Goal: Task Accomplishment & Management: Manage account settings

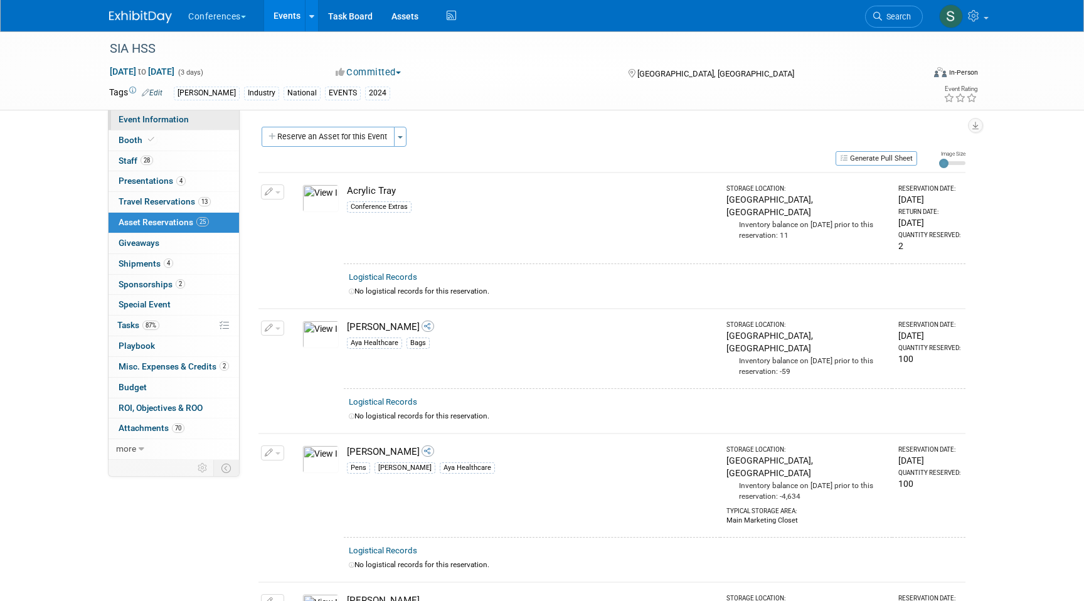
click at [145, 115] on span "Event Information" at bounding box center [154, 119] width 70 height 10
select select "[PERSON_NAME]"
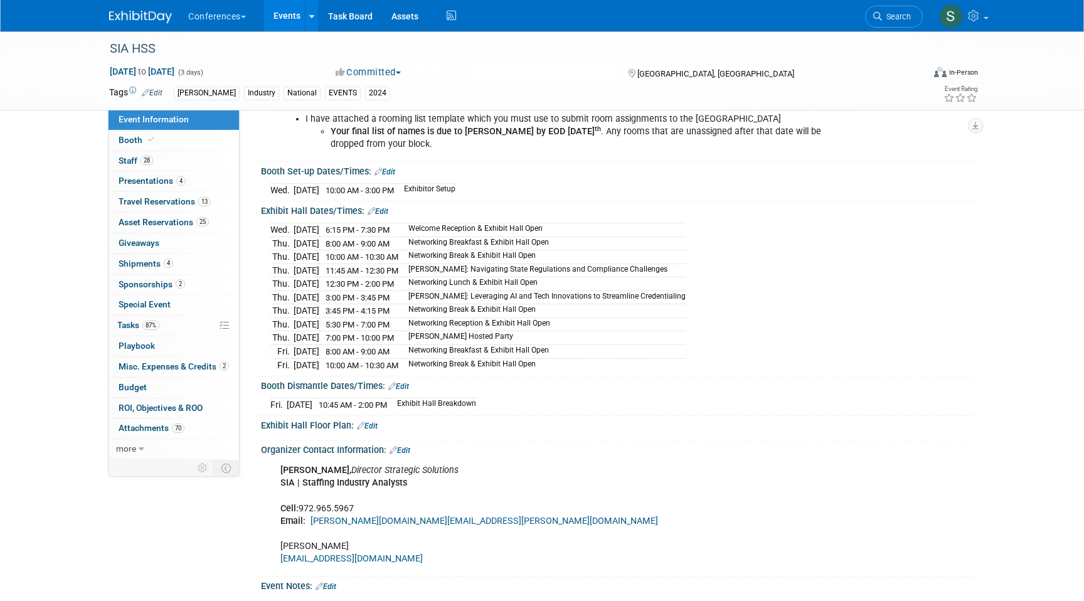
scroll to position [843, 0]
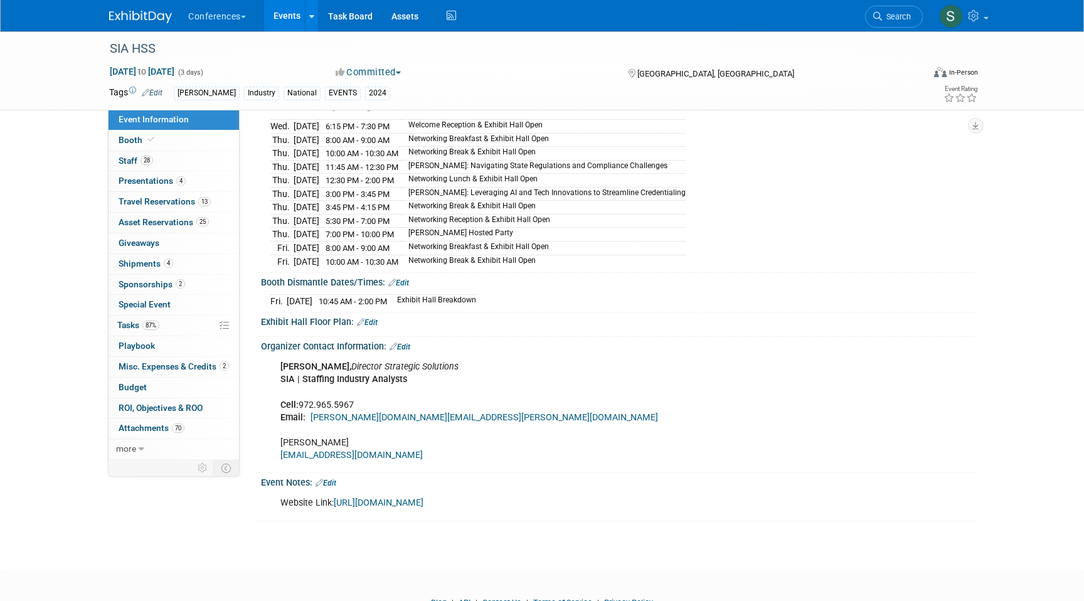
click at [415, 498] on link "[URL][DOMAIN_NAME]" at bounding box center [379, 503] width 90 height 11
click at [900, 21] on span "Search" at bounding box center [896, 16] width 29 height 9
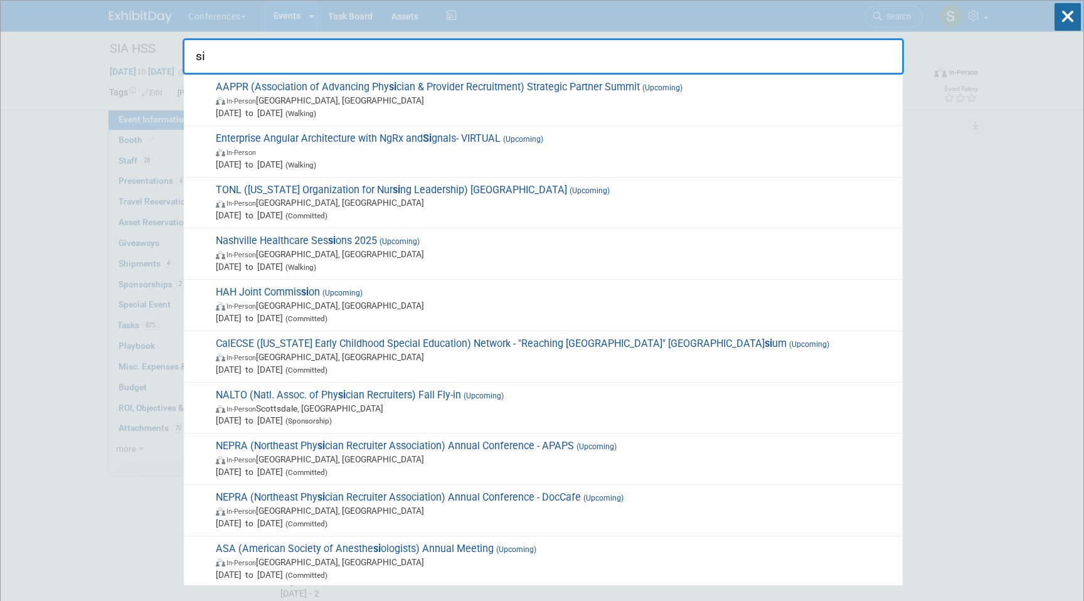
type input "s"
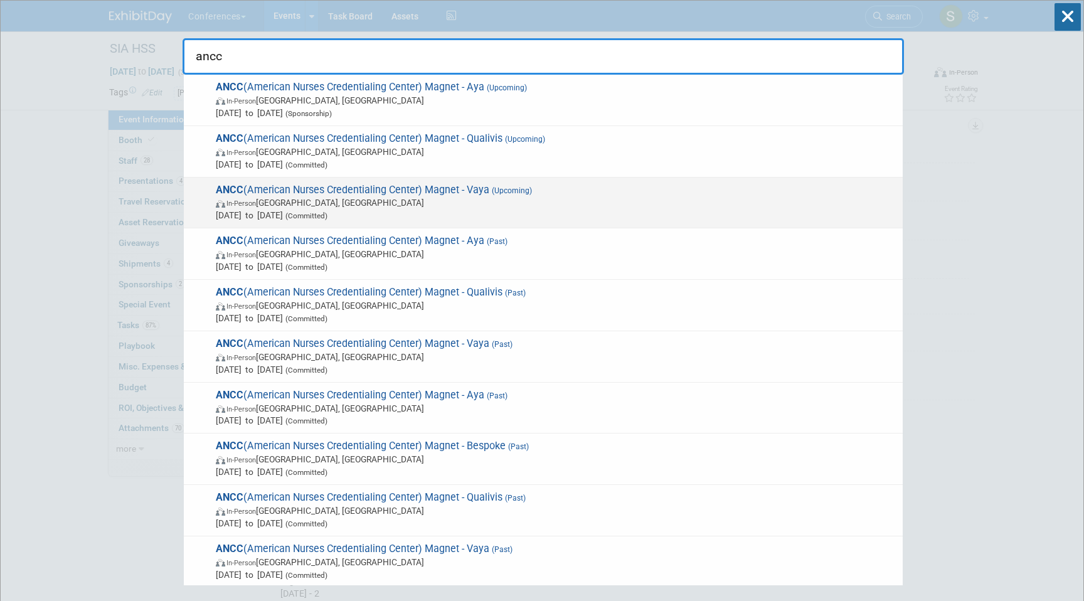
type input "ancc"
click at [514, 211] on span "[DATE] to [DATE] (Committed)" at bounding box center [556, 215] width 681 height 13
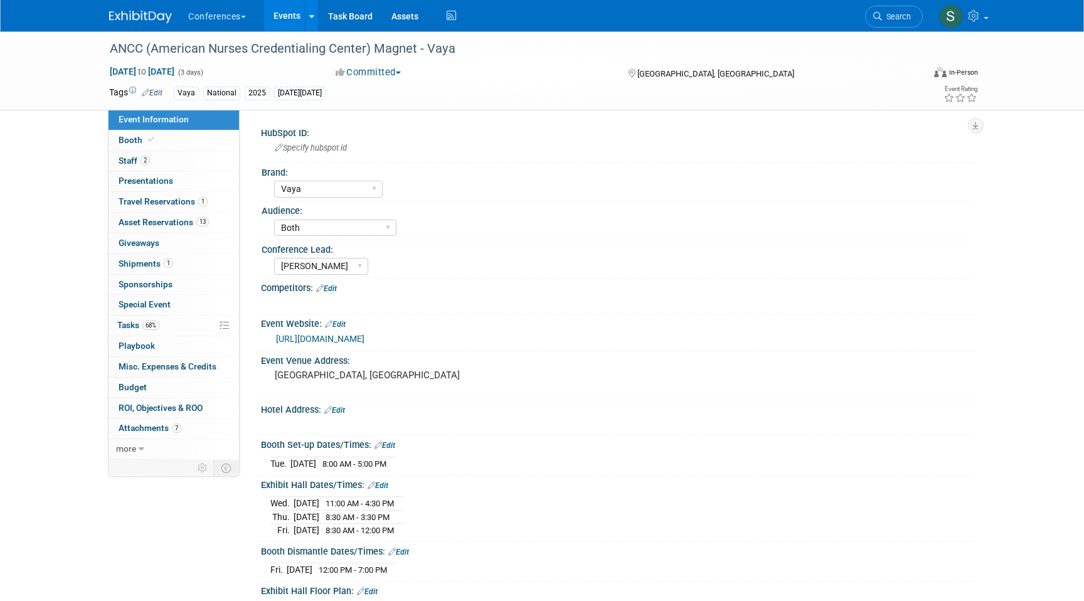
select select "Vaya"
select select "Both"
select select "[PERSON_NAME]"
click at [156, 261] on span "Shipments 1" at bounding box center [146, 263] width 55 height 10
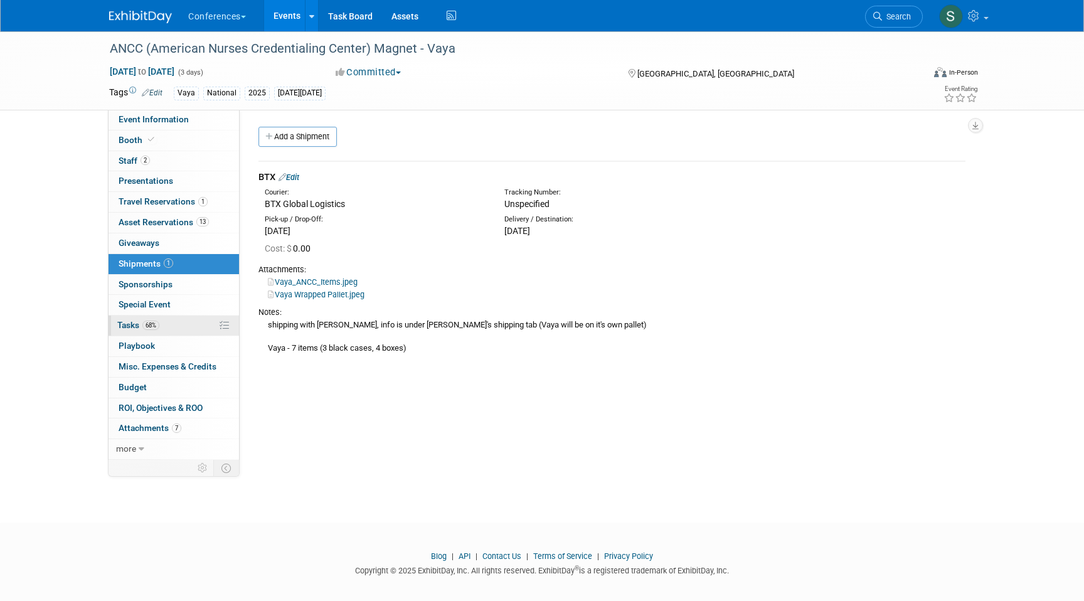
click at [189, 329] on link "68% Tasks 68%" at bounding box center [174, 326] width 130 height 20
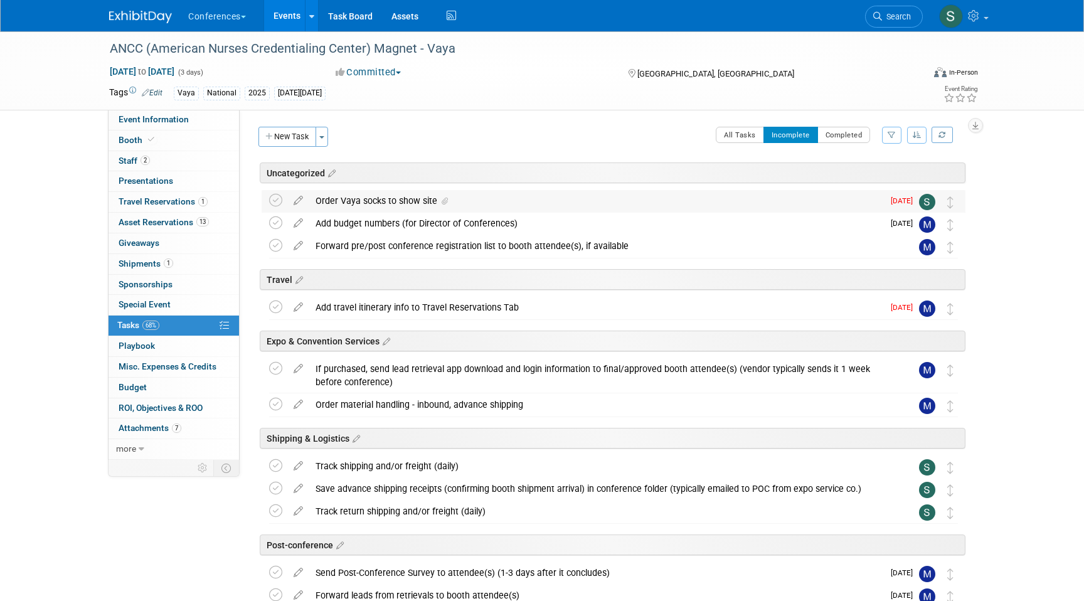
click at [435, 201] on div "Order Vaya socks to show site" at bounding box center [596, 200] width 574 height 21
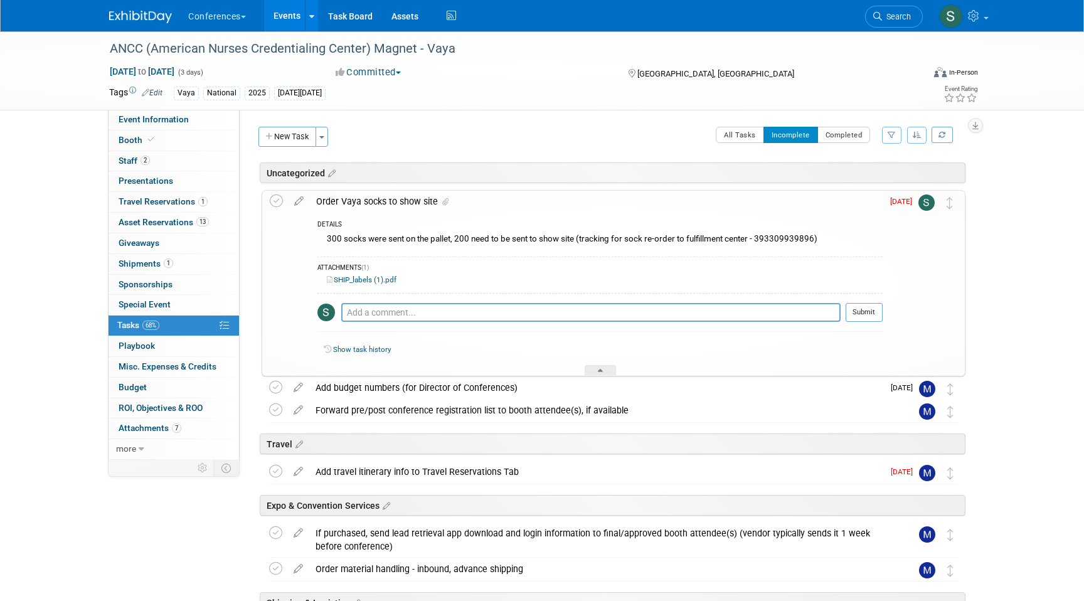
click at [380, 280] on link "SHIP_labels (1).pdf" at bounding box center [362, 279] width 70 height 9
click at [296, 199] on icon at bounding box center [299, 199] width 22 height 16
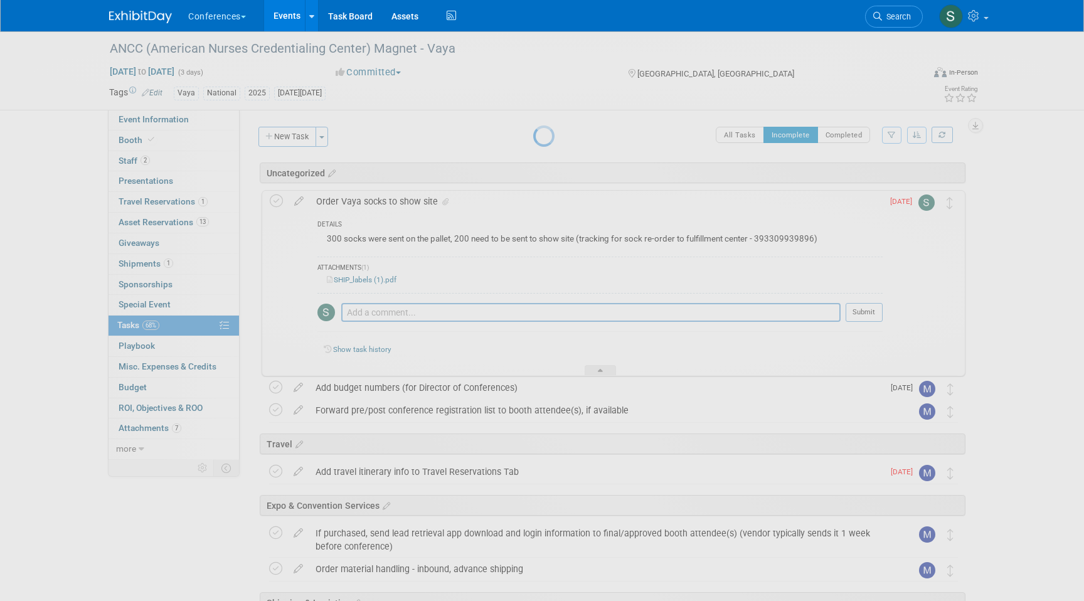
select select "8"
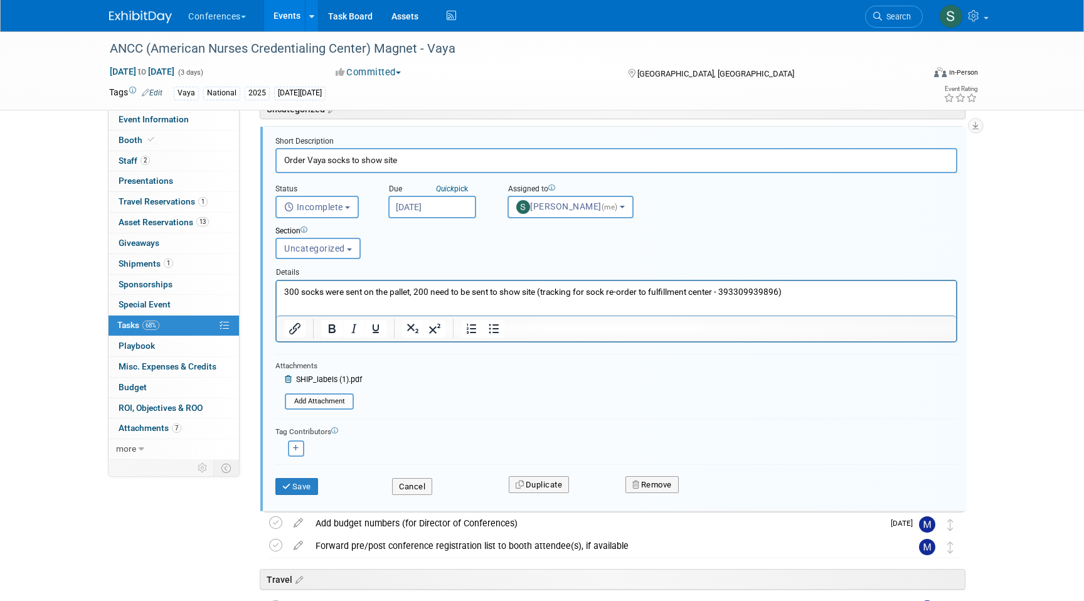
scroll to position [83, 0]
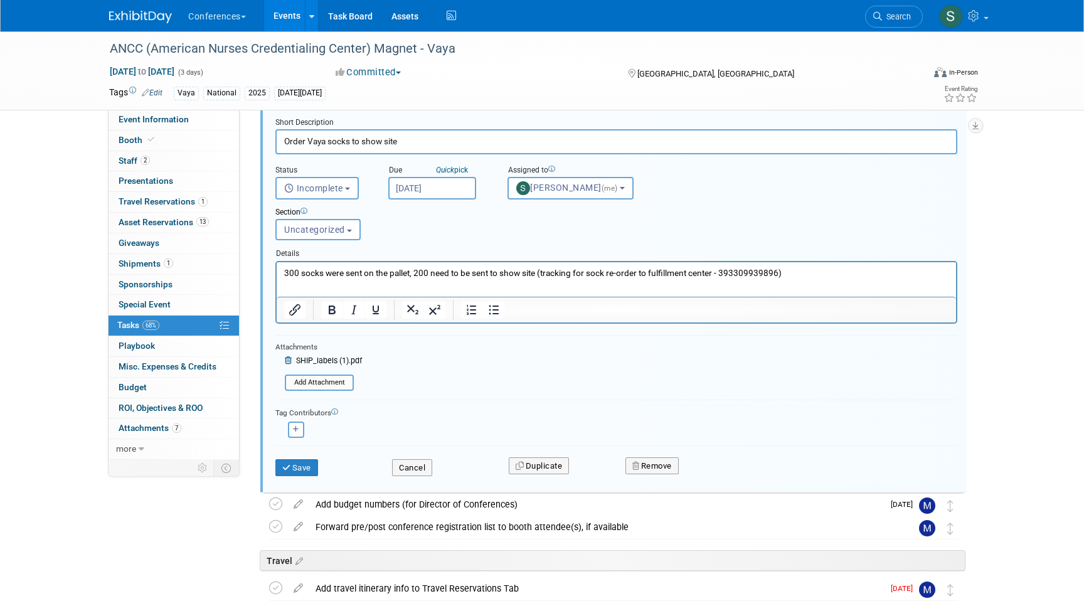
click at [424, 188] on input "[DATE]" at bounding box center [432, 188] width 88 height 23
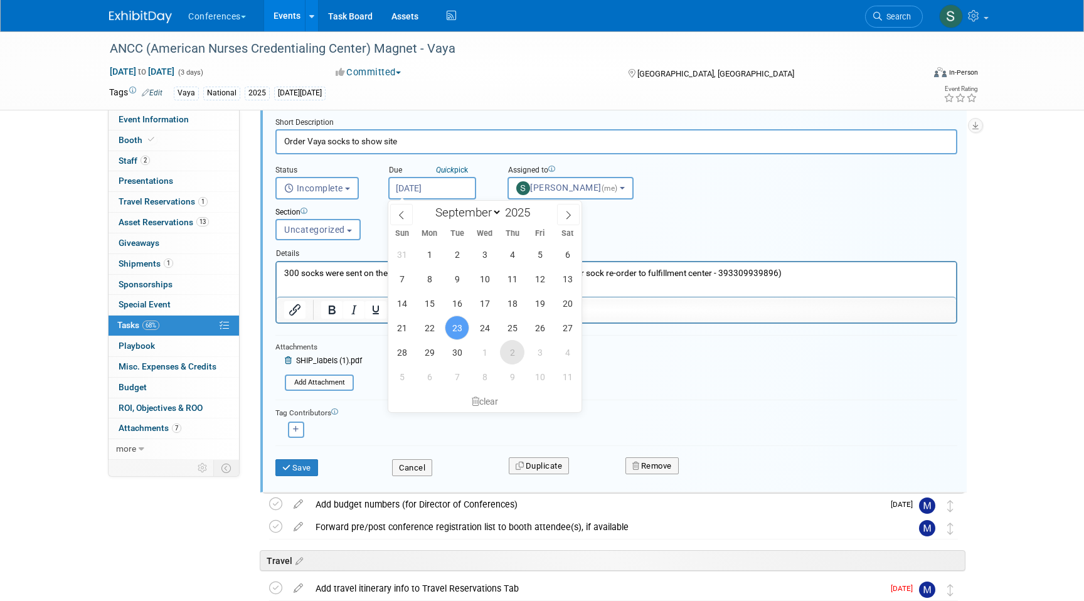
click at [515, 356] on span "2" at bounding box center [512, 352] width 24 height 24
type input "[DATE]"
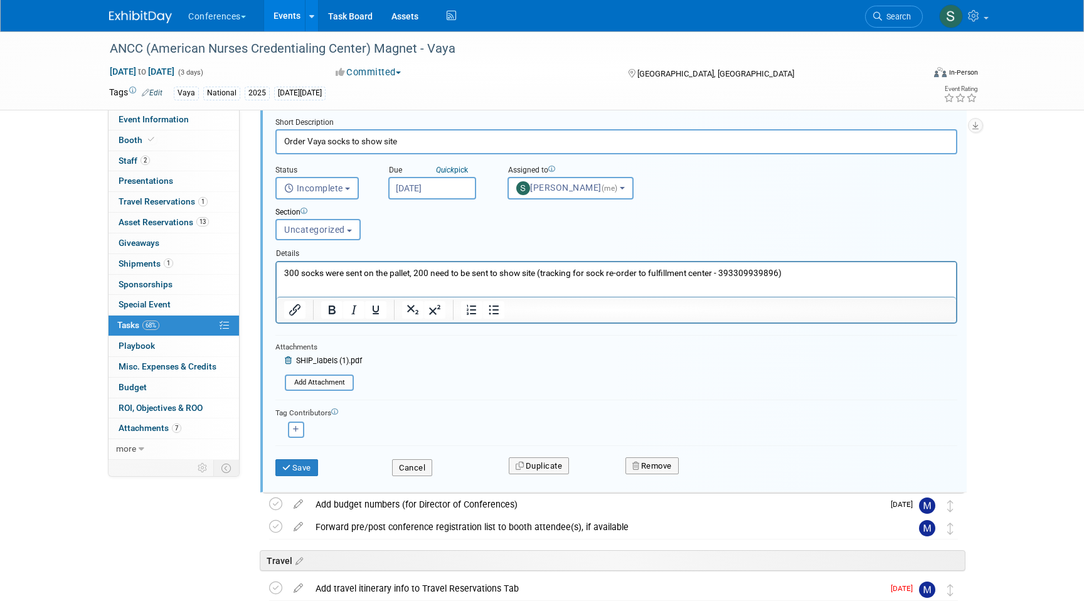
click at [785, 270] on p "300 socks were sent on the pallet, 200 need to be sent to show site (tracking f…" at bounding box center [616, 273] width 665 height 12
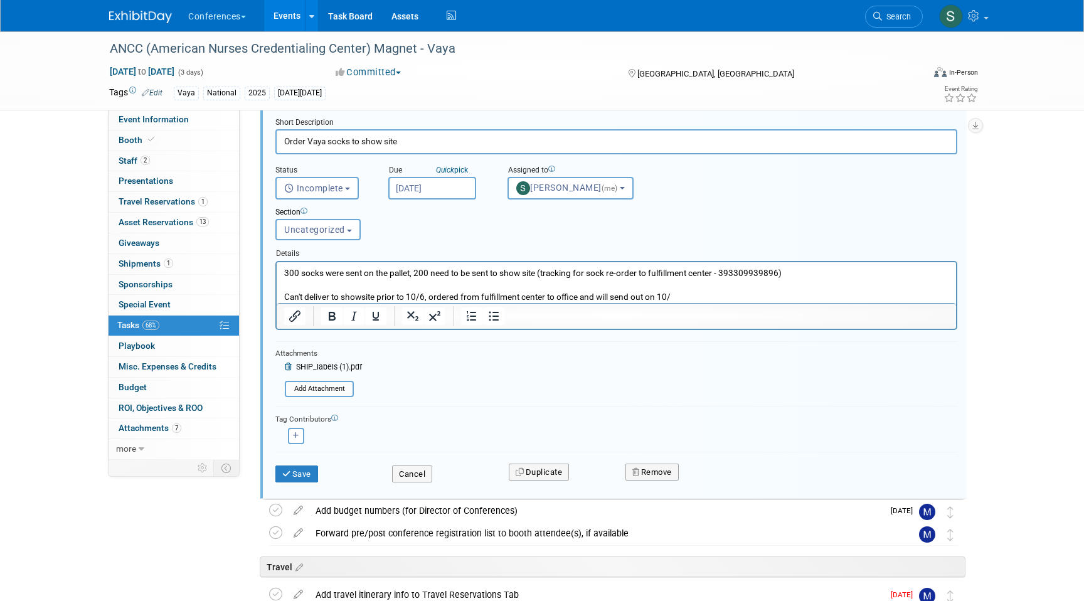
click at [417, 192] on input "[DATE]" at bounding box center [432, 188] width 88 height 23
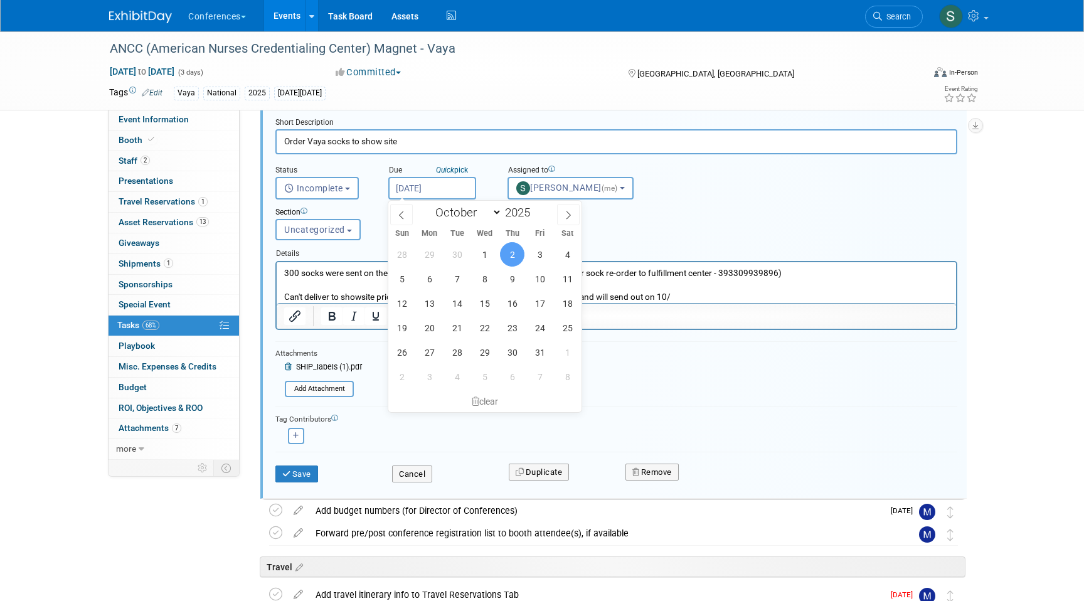
click at [685, 232] on div "Section Uncategorized Travel Expo & Convention Services Shipping & Logistics Po…" at bounding box center [587, 221] width 642 height 43
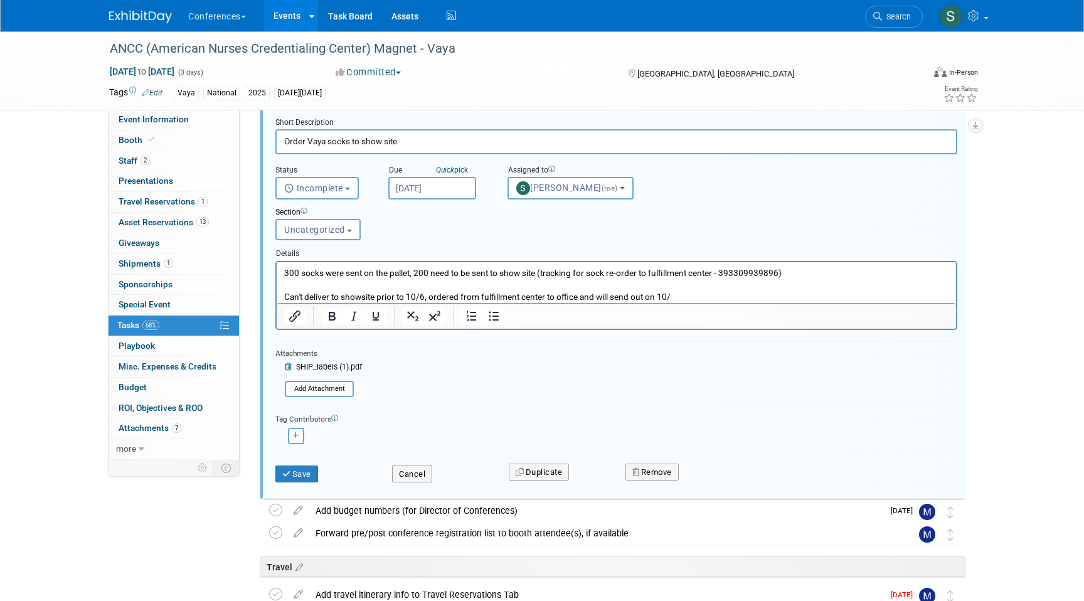
click at [674, 290] on p "Rich Text Area. Press ALT-0 for help." at bounding box center [616, 285] width 665 height 12
click at [676, 296] on p "Can't deliver to showsite prior to 10/6, ordered from fulfillment center to off…" at bounding box center [616, 296] width 665 height 12
click at [289, 472] on icon "submit" at bounding box center [287, 474] width 10 height 8
